Goal: Task Accomplishment & Management: Complete application form

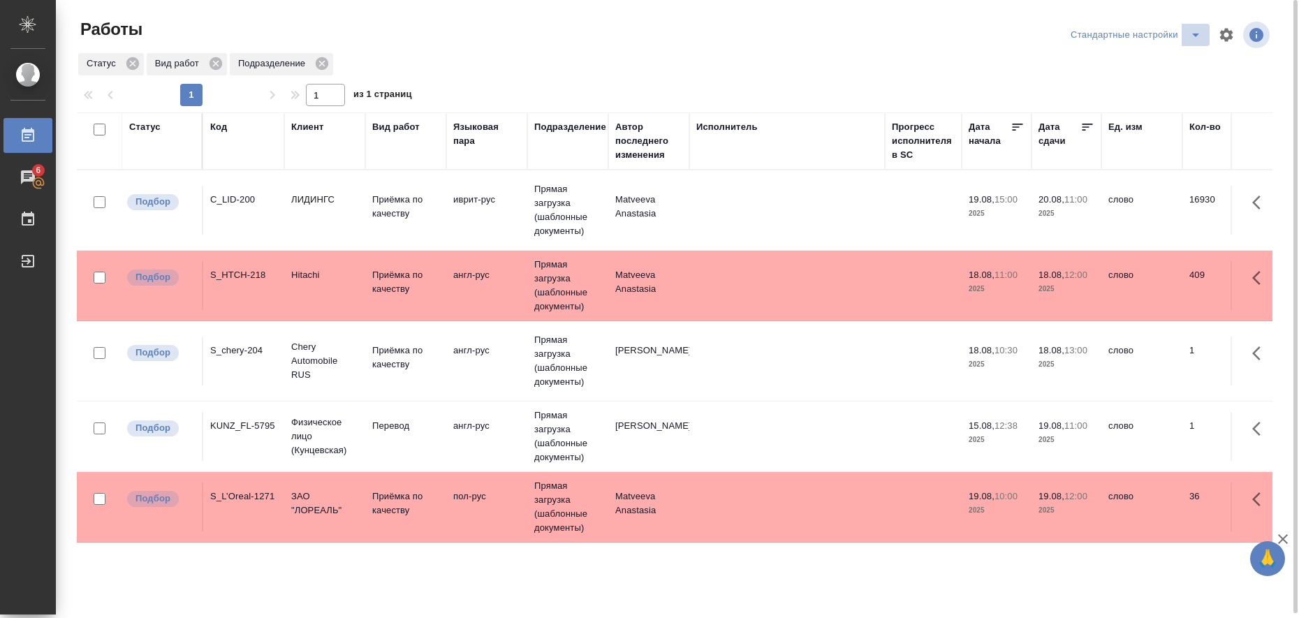
click at [1193, 35] on icon "split button" at bounding box center [1195, 35] width 17 height 17
click at [1162, 66] on li "в работе" at bounding box center [1138, 63] width 142 height 22
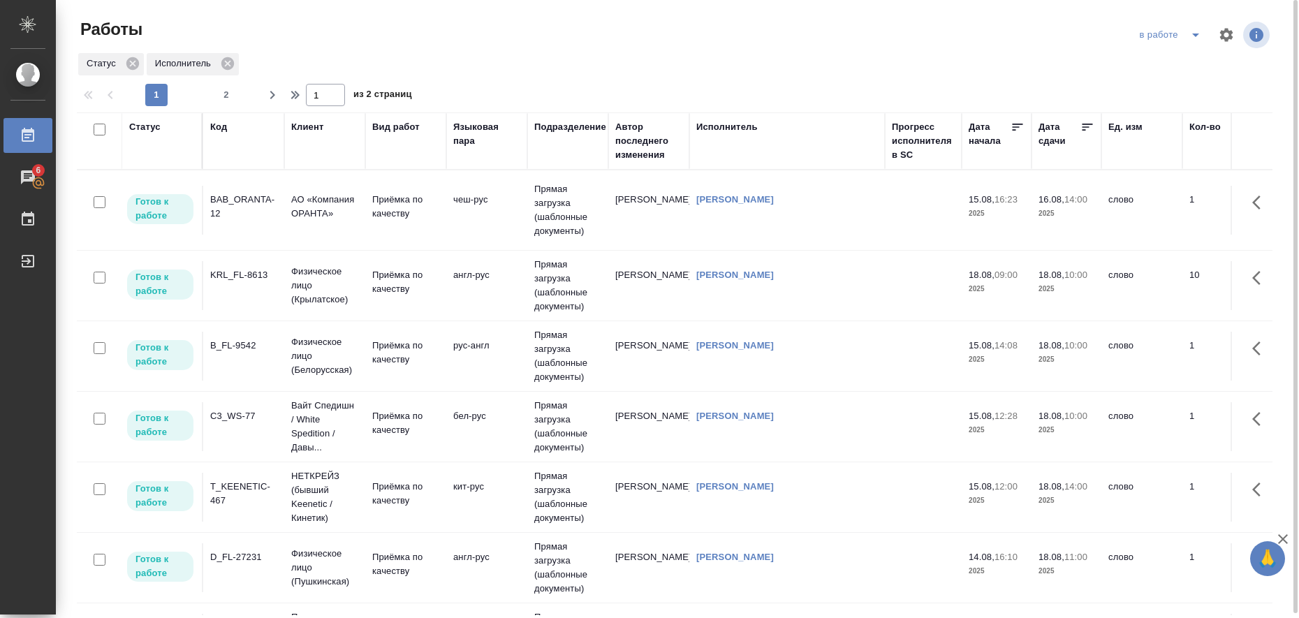
click at [617, 199] on td "[PERSON_NAME]" at bounding box center [648, 210] width 81 height 49
click at [617, 199] on td "Любицкая Ольга" at bounding box center [648, 210] width 81 height 49
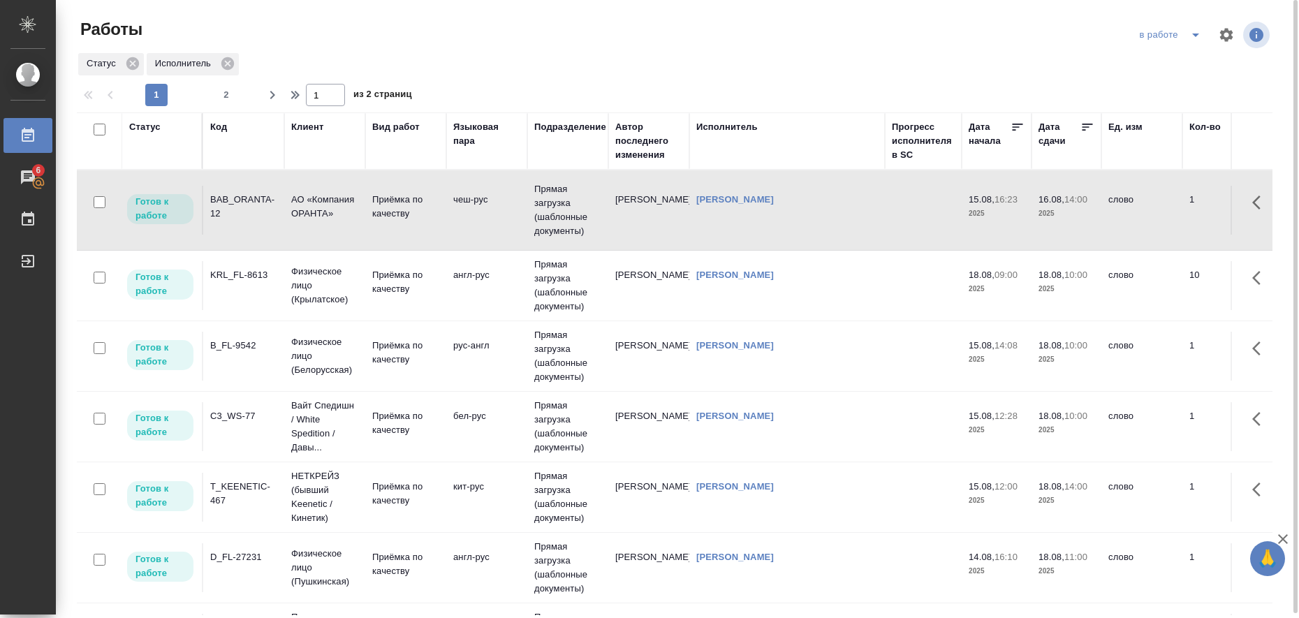
click at [1192, 36] on icon "split button" at bounding box center [1195, 35] width 17 height 17
click at [1160, 61] on li "Стандартные настройки" at bounding box center [1173, 63] width 134 height 22
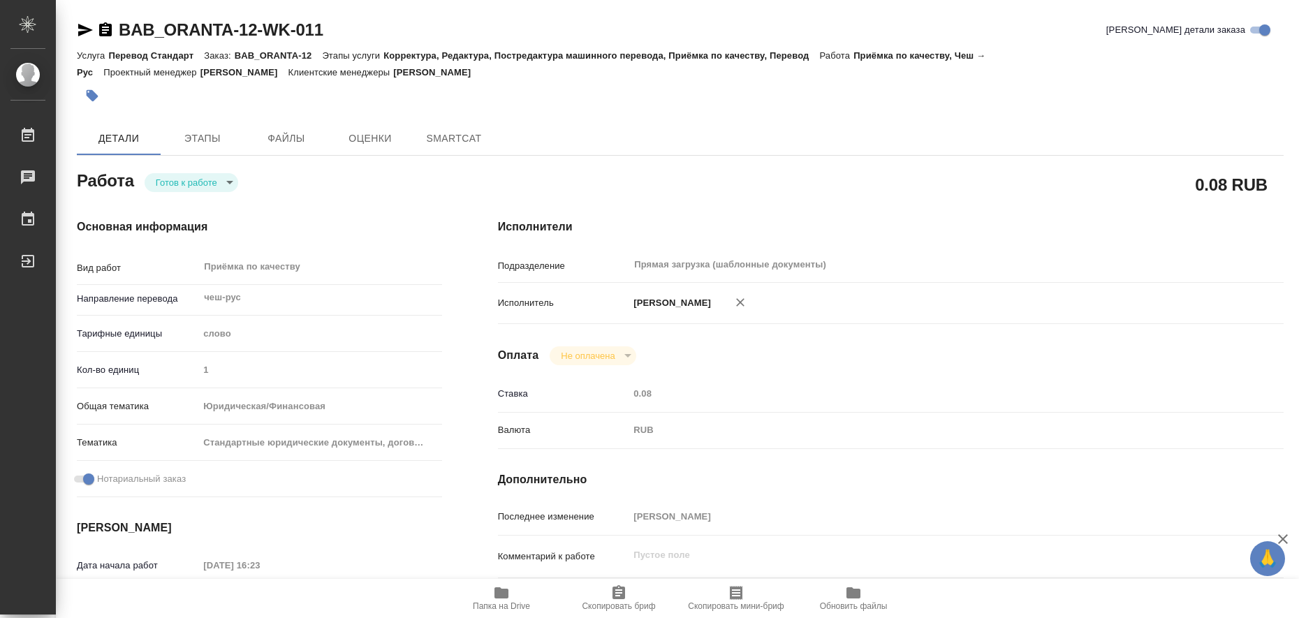
type textarea "x"
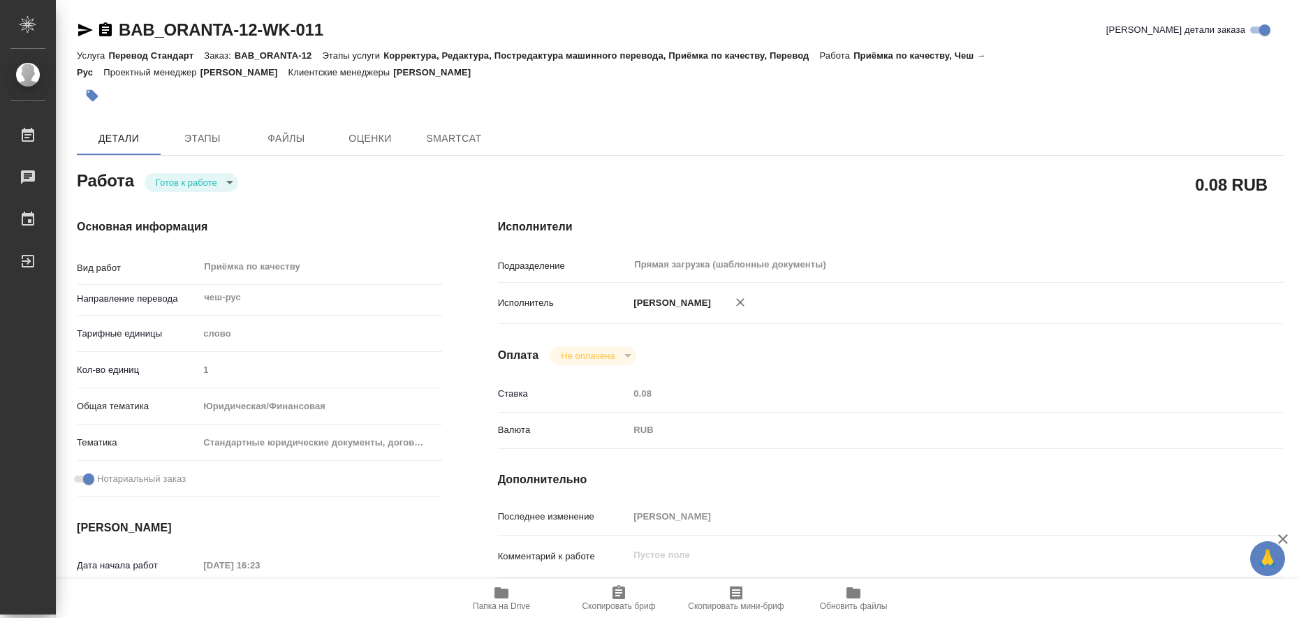
type textarea "x"
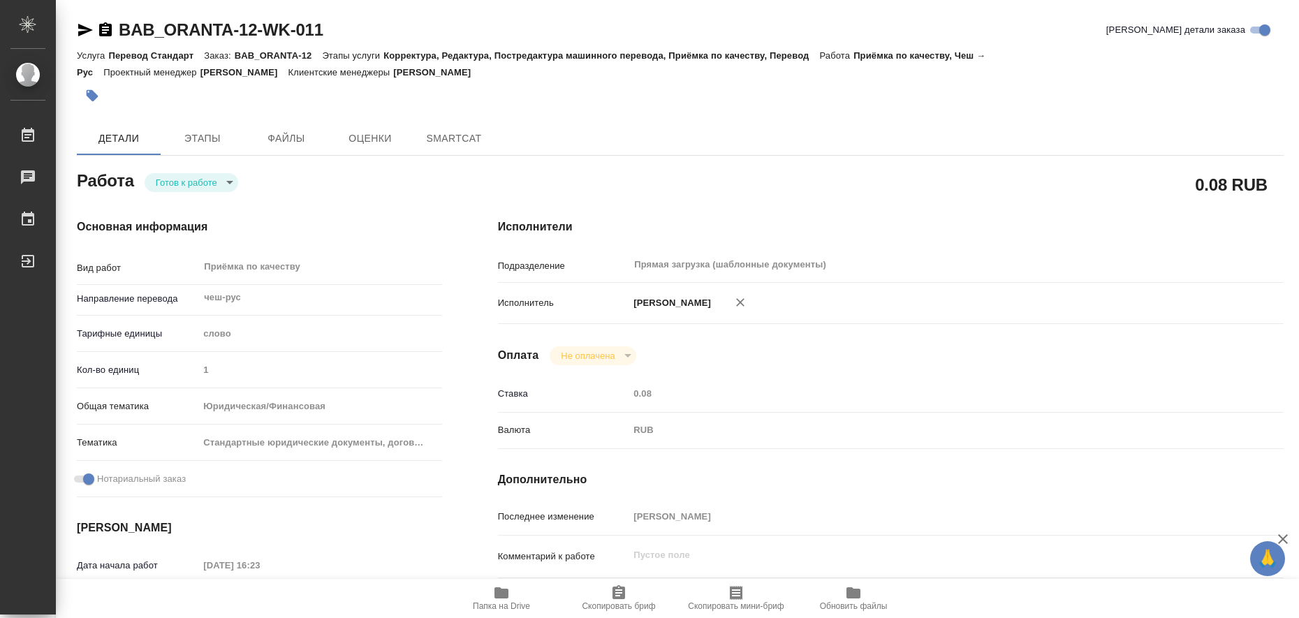
type textarea "x"
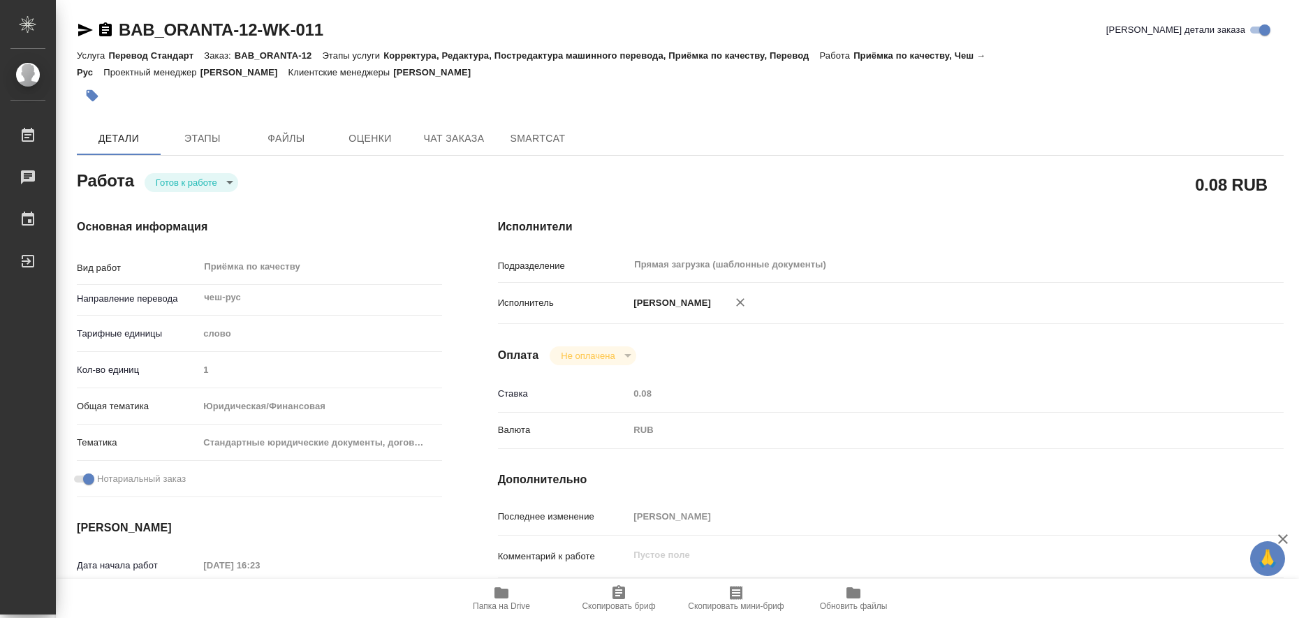
type textarea "x"
